Goal: Information Seeking & Learning: Learn about a topic

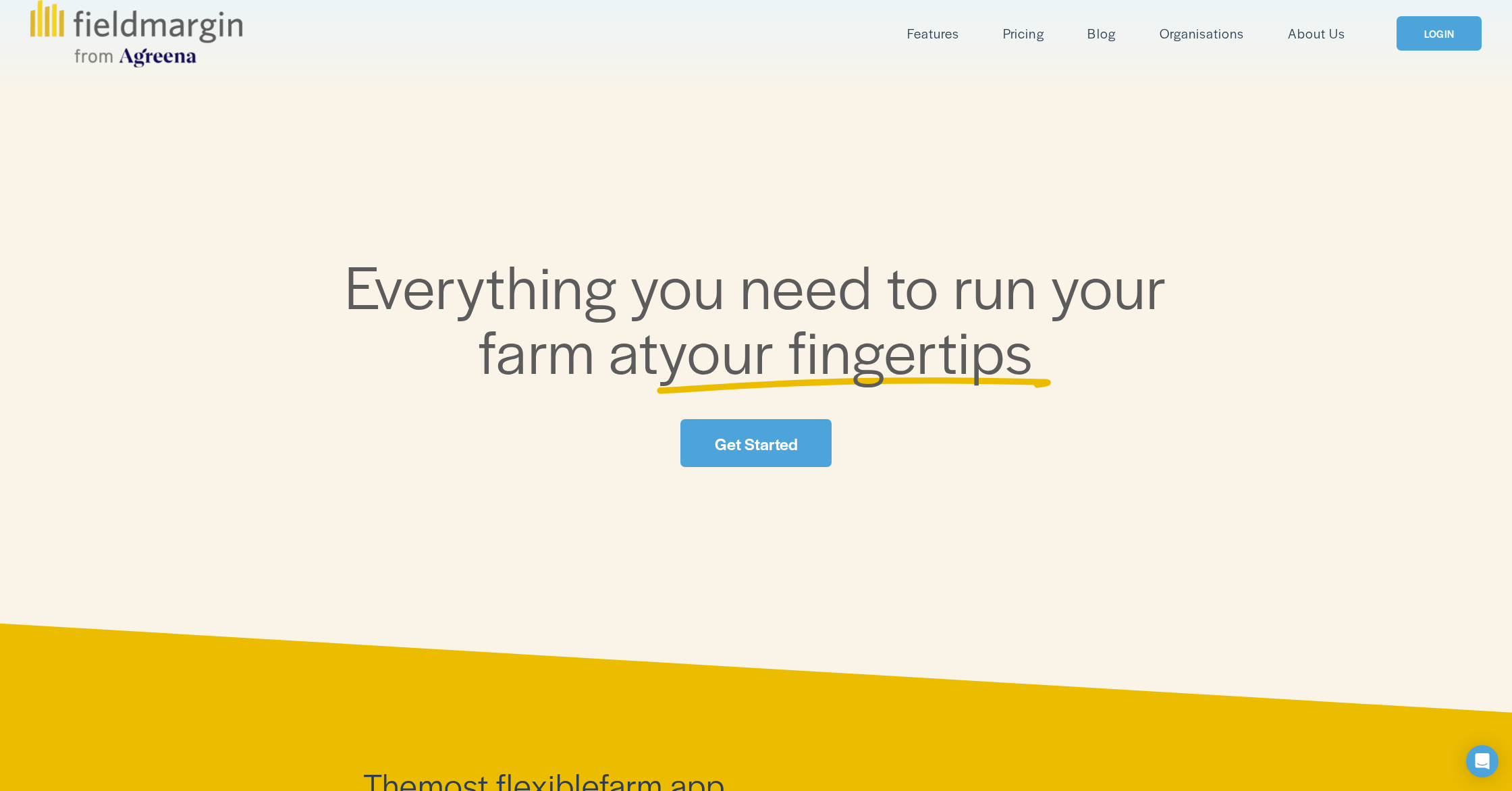
scroll to position [108, 0]
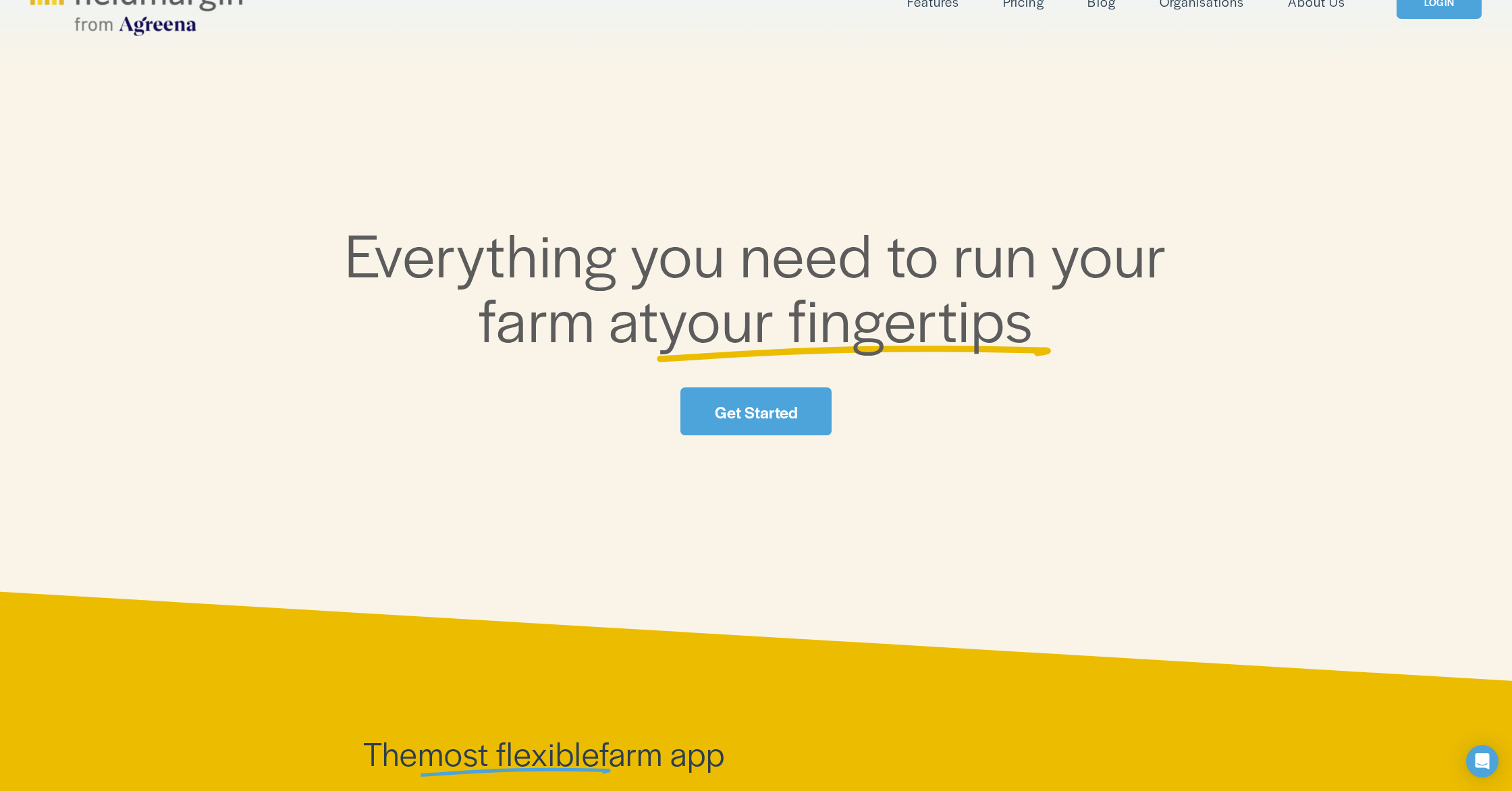
click at [748, 401] on link "Get Started" at bounding box center [756, 412] width 151 height 48
click at [947, 4] on span "Features" at bounding box center [933, 1] width 52 height 20
click at [0, 0] on span "Mapping" at bounding box center [0, 0] width 0 height 0
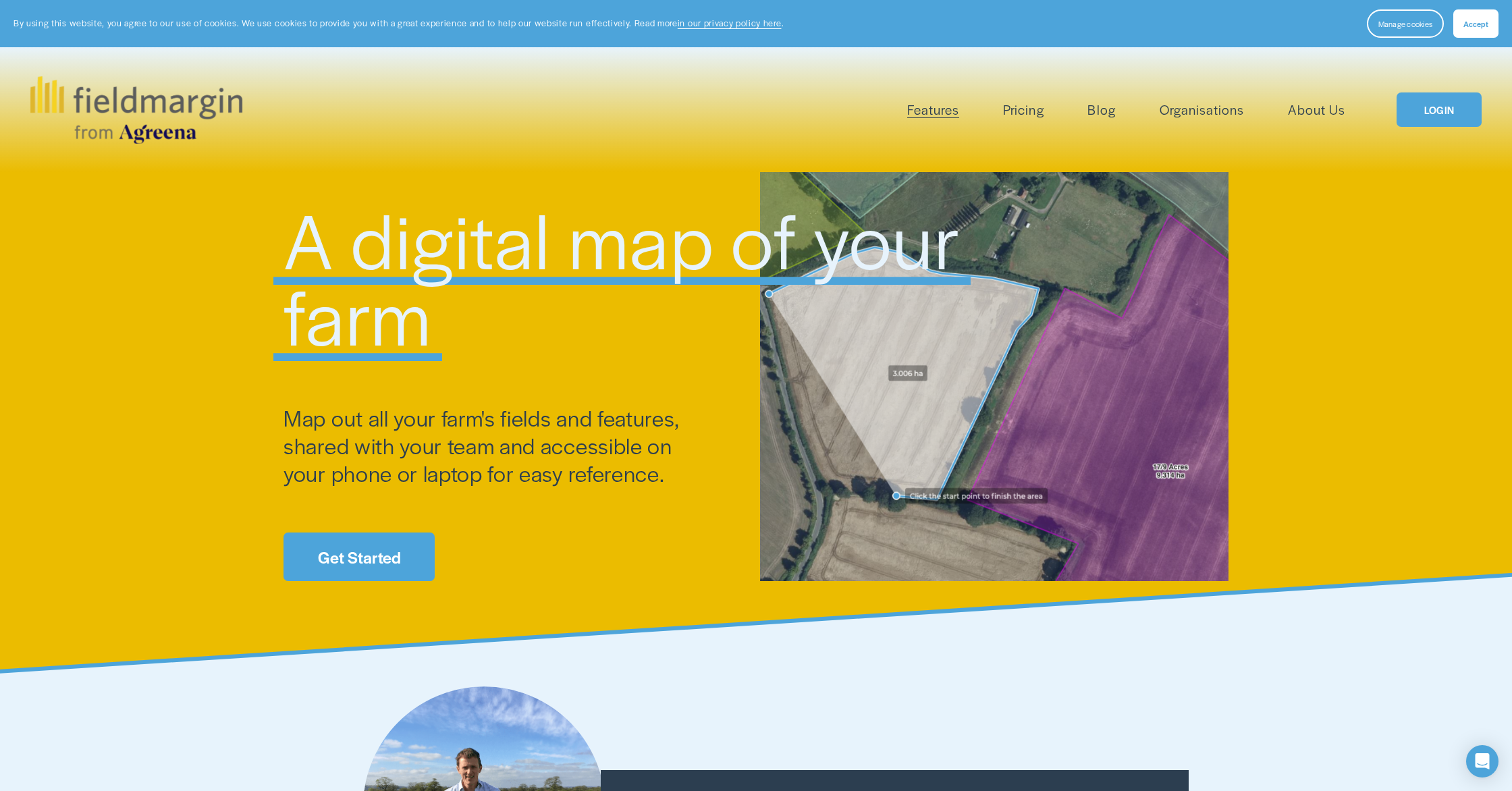
click at [1024, 118] on link "Pricing" at bounding box center [1024, 110] width 41 height 22
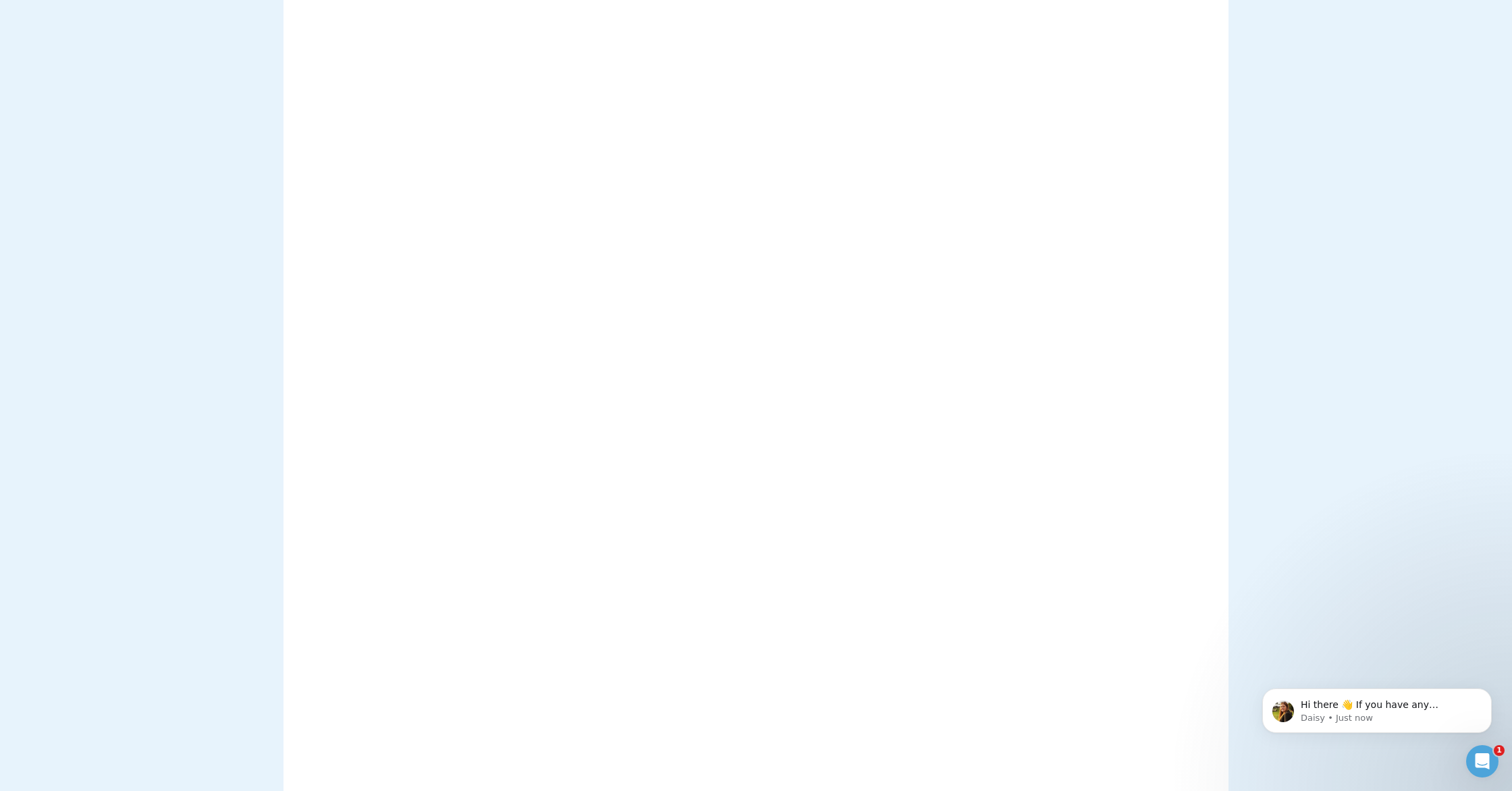
scroll to position [1357, 0]
